Goal: Information Seeking & Learning: Learn about a topic

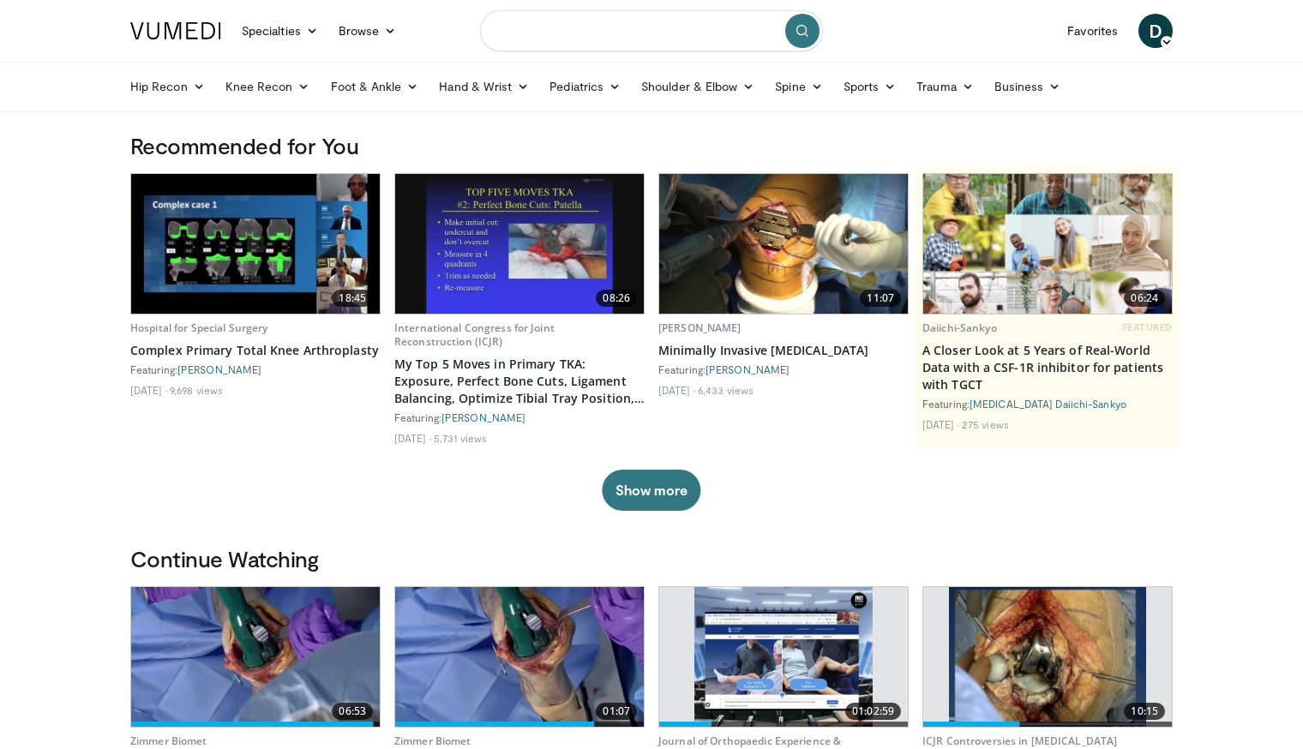
click at [609, 40] on input "Search topics, interventions" at bounding box center [651, 30] width 343 height 41
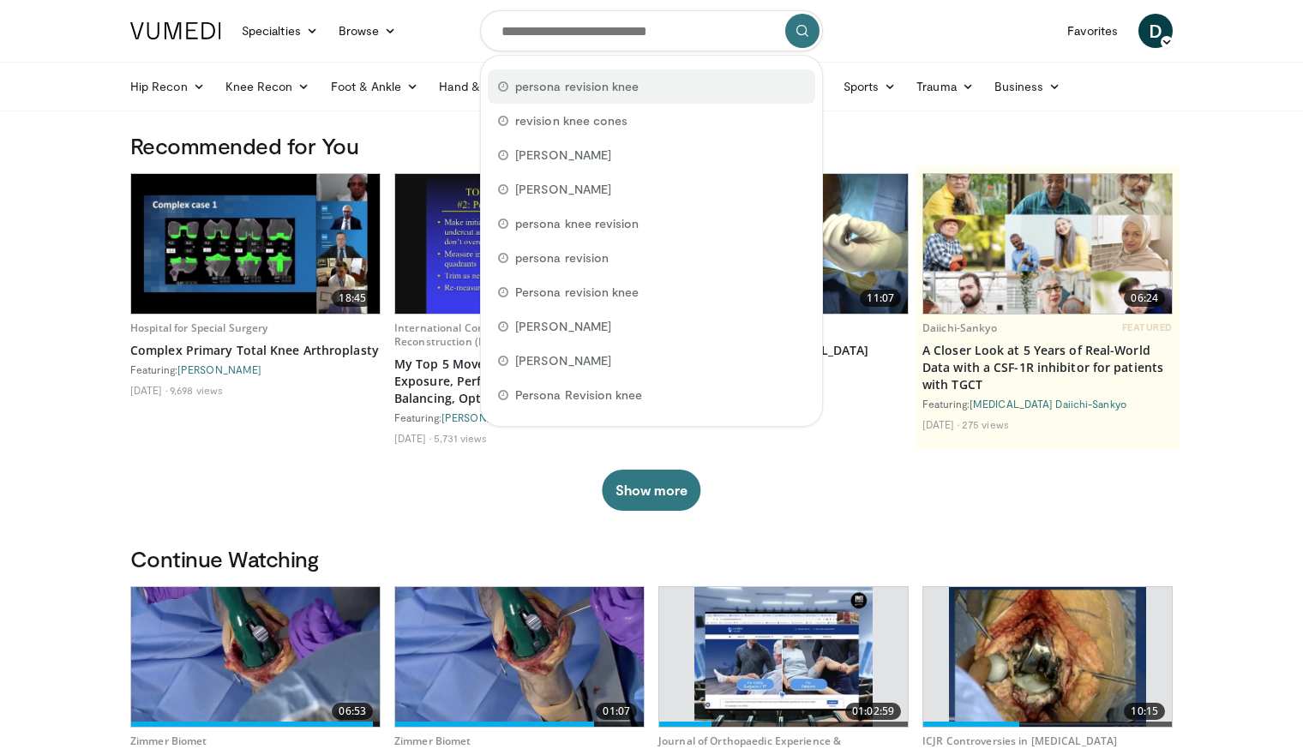
click at [630, 79] on span "persona revision knee" at bounding box center [576, 86] width 123 height 17
type input "**********"
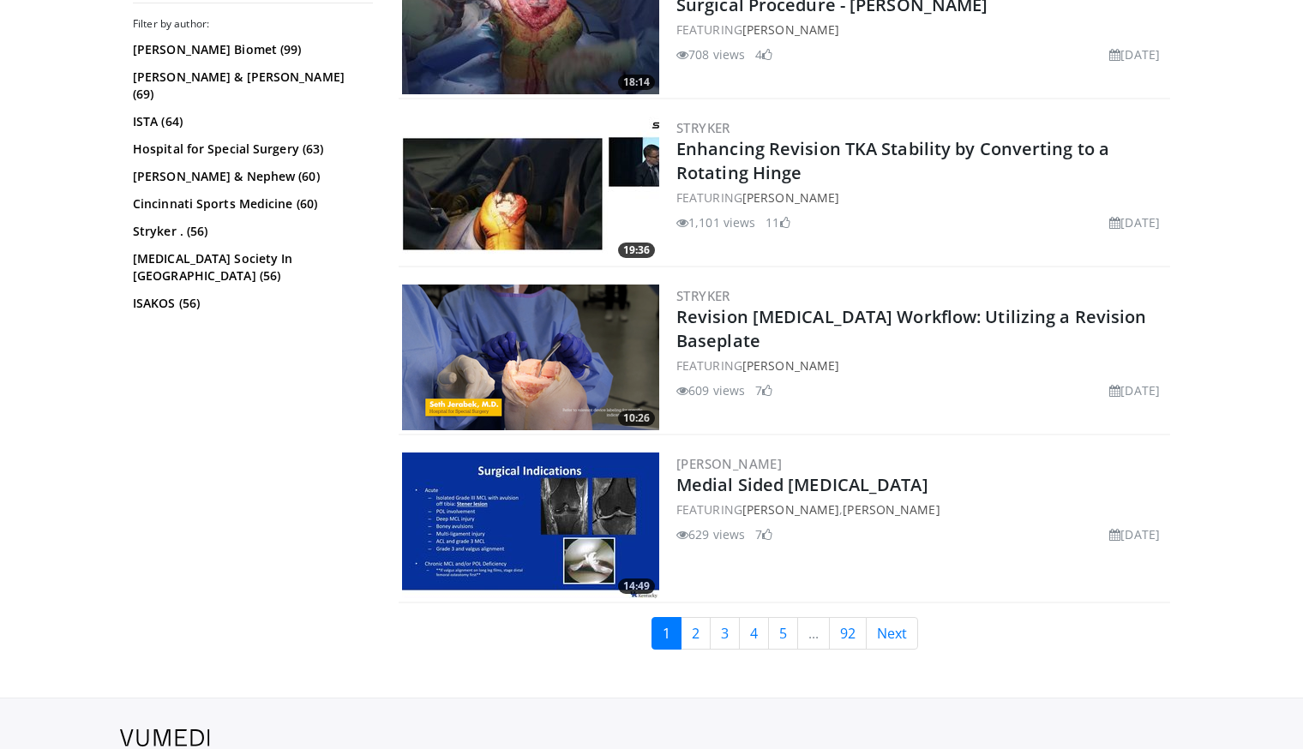
scroll to position [3774, 0]
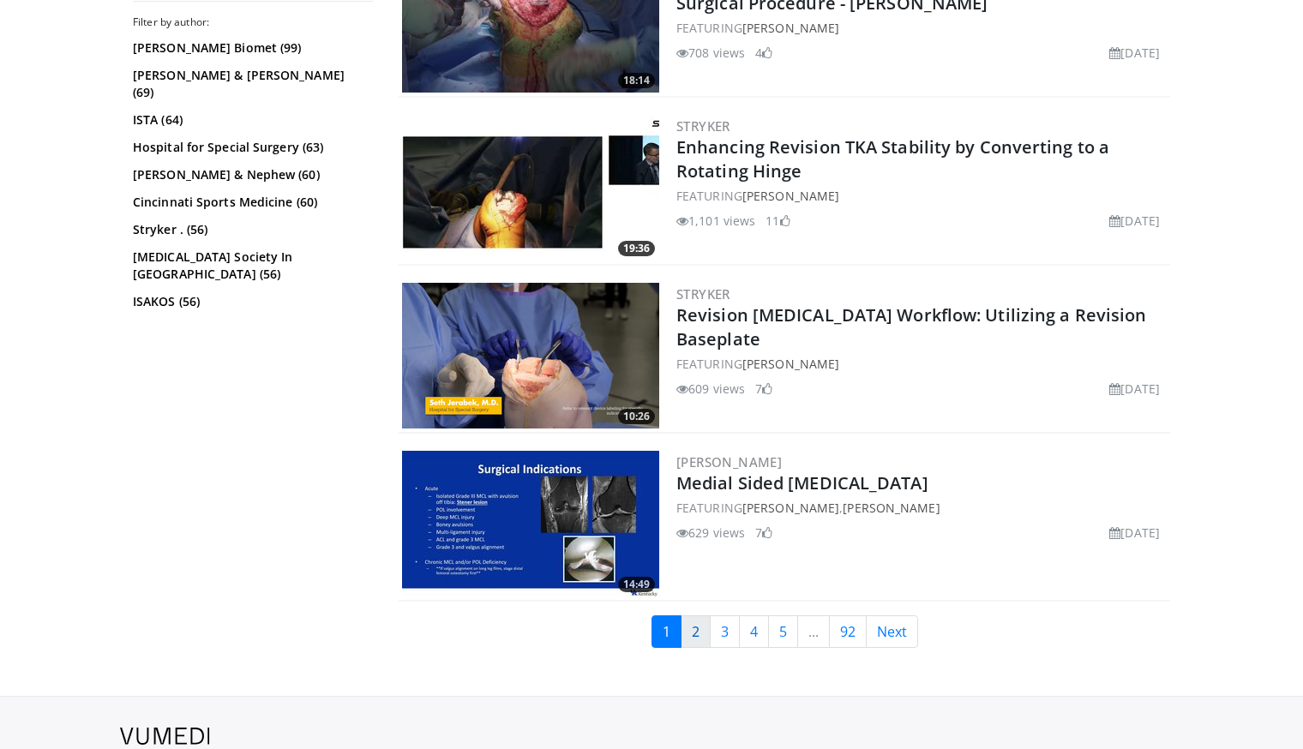
click at [703, 625] on link "2" at bounding box center [695, 631] width 30 height 33
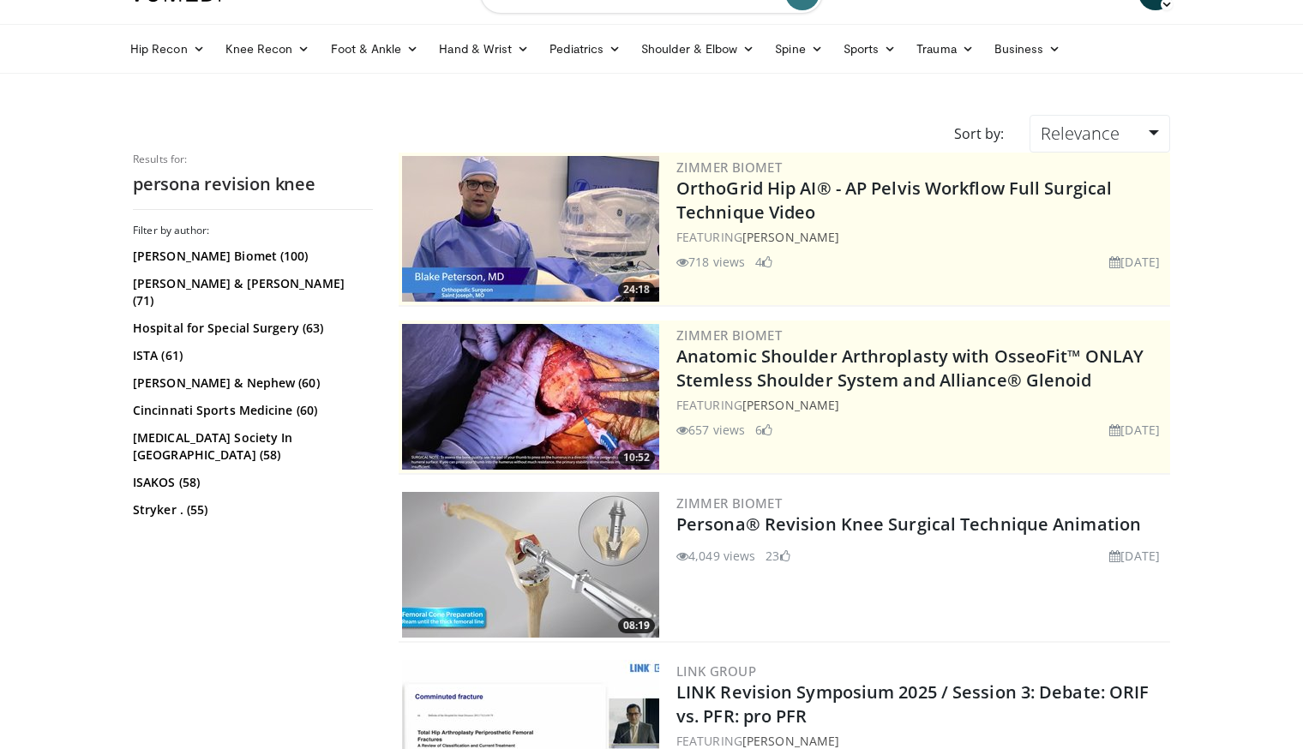
scroll to position [37, 0]
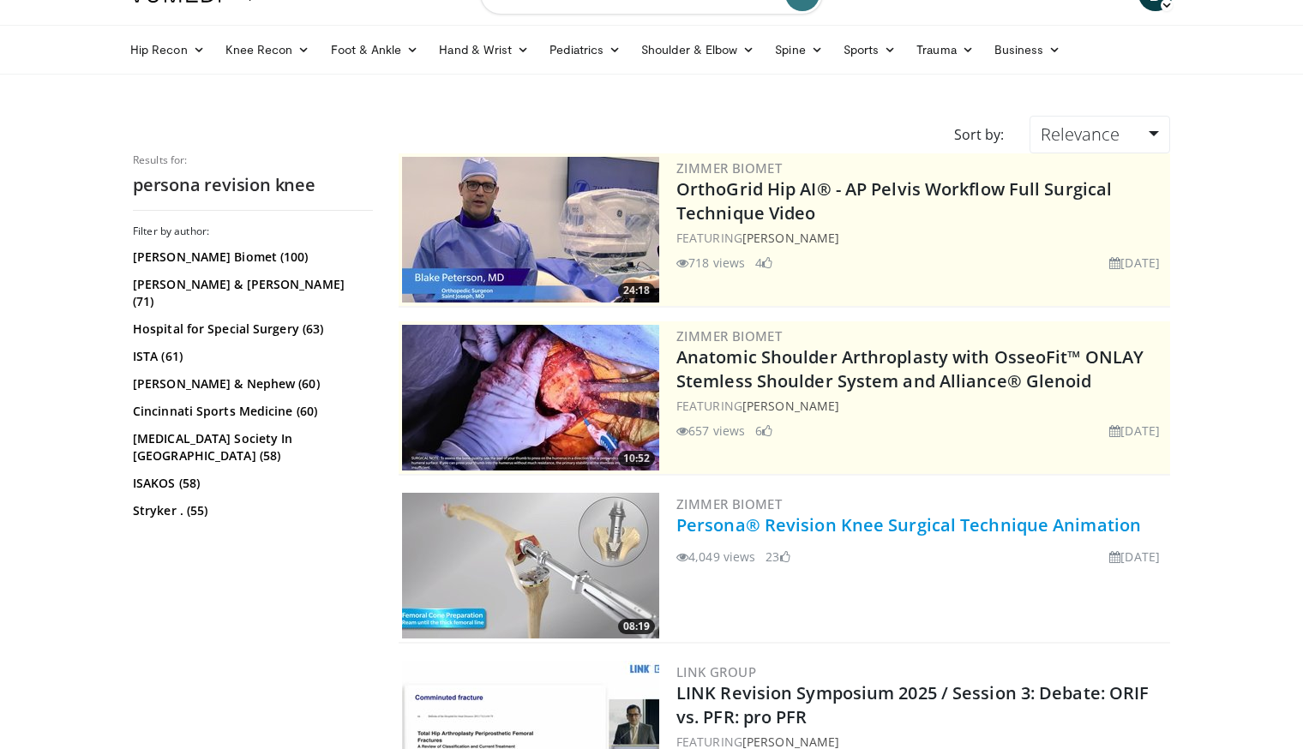
click at [925, 526] on link "Persona® Revision Knee Surgical Technique Animation" at bounding box center [908, 524] width 464 height 23
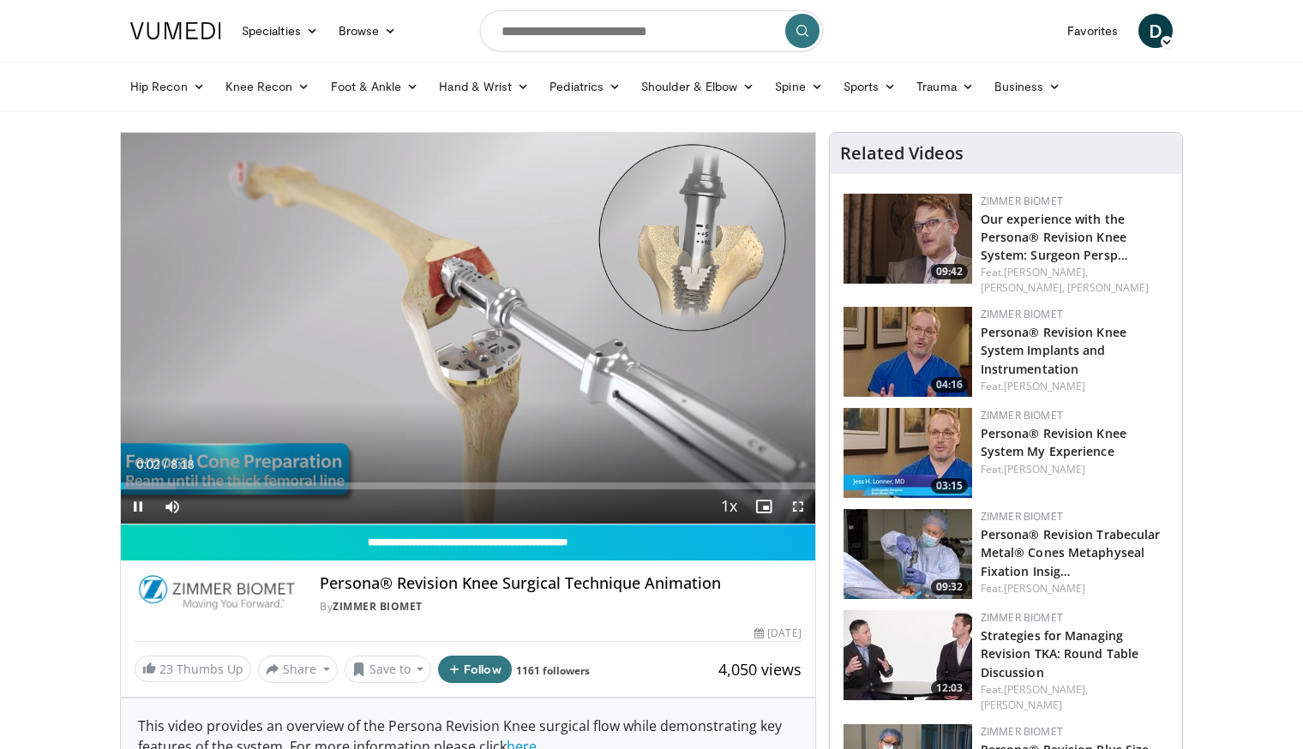
click at [797, 503] on span "Video Player" at bounding box center [798, 506] width 34 height 34
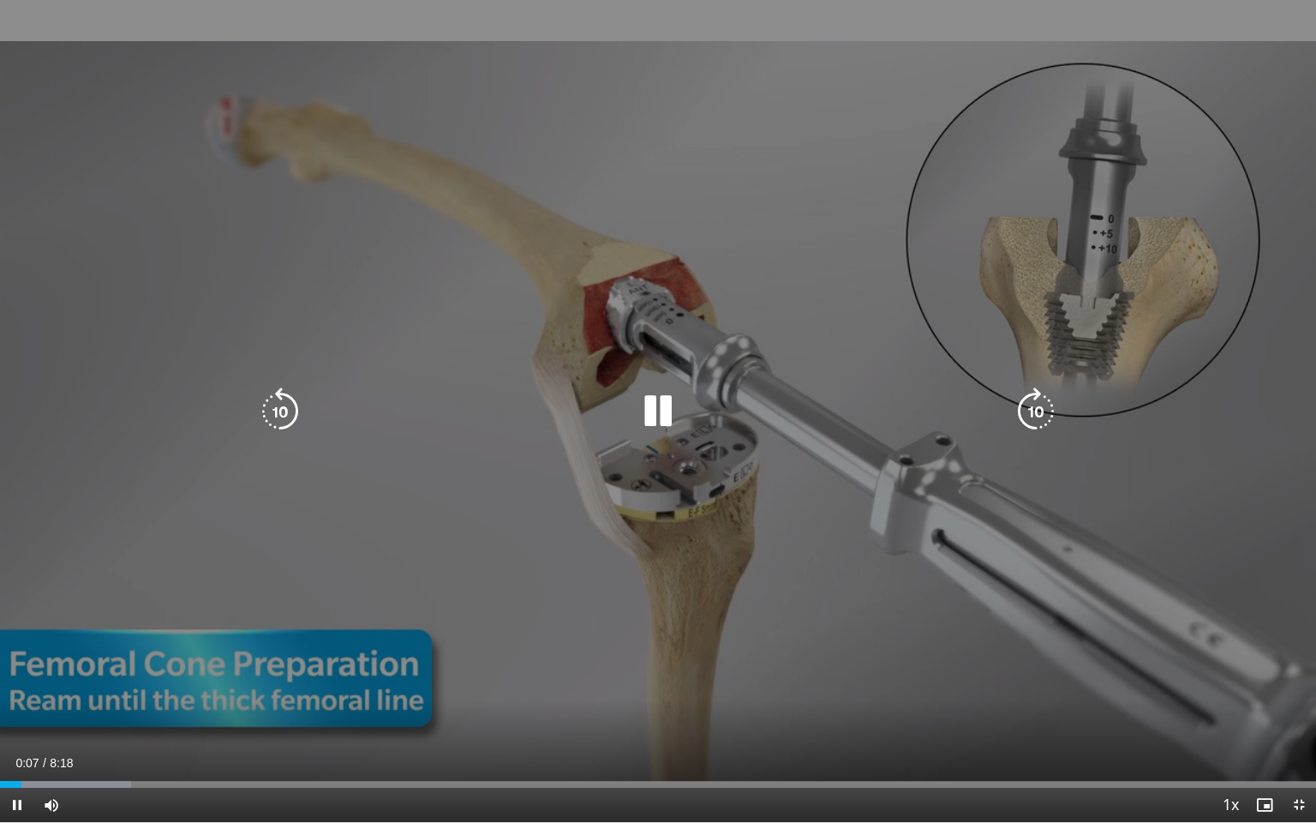
click at [652, 411] on icon "Video Player" at bounding box center [658, 411] width 48 height 48
